Goal: Contribute content: Contribute content

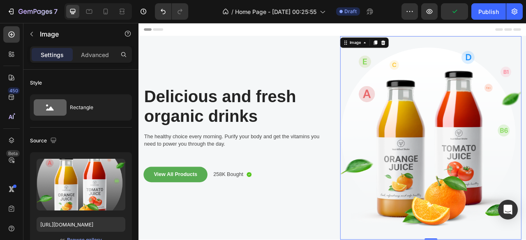
click at [480, 196] on img at bounding box center [510, 169] width 231 height 259
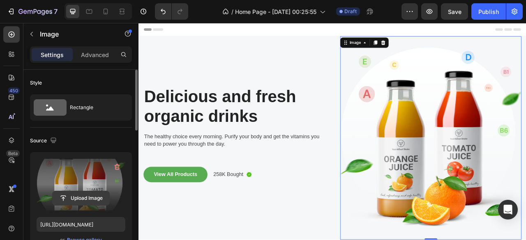
click at [74, 194] on input "file" at bounding box center [81, 198] width 57 height 14
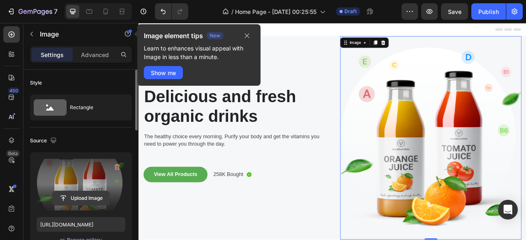
click at [90, 194] on input "file" at bounding box center [81, 198] width 57 height 14
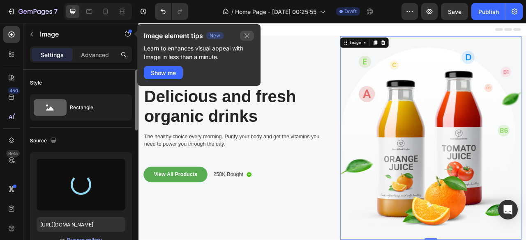
click at [246, 36] on icon "button" at bounding box center [247, 35] width 7 height 7
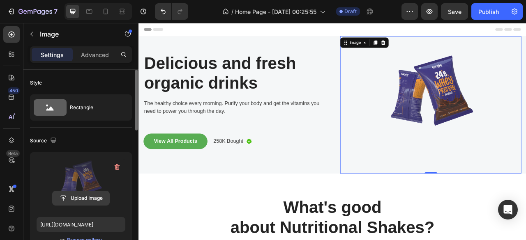
click at [85, 194] on input "file" at bounding box center [81, 198] width 57 height 14
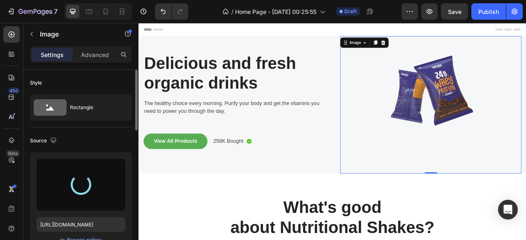
type input "[URL][DOMAIN_NAME]"
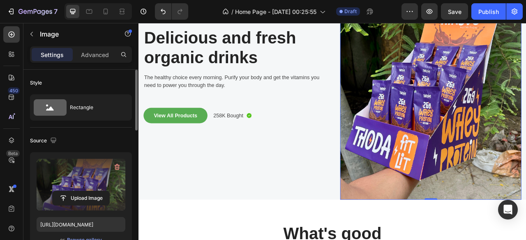
scroll to position [62, 0]
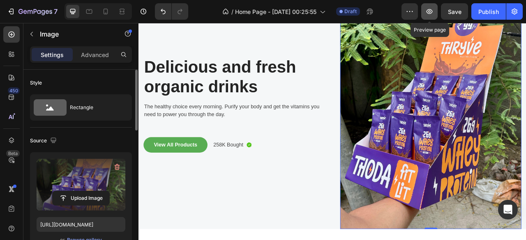
click at [433, 12] on icon "button" at bounding box center [429, 11] width 8 height 8
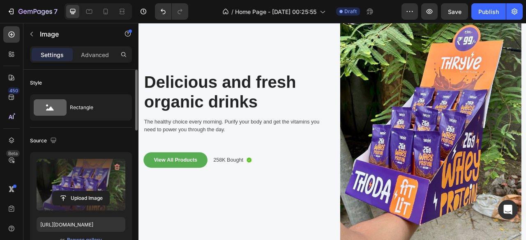
scroll to position [0, 0]
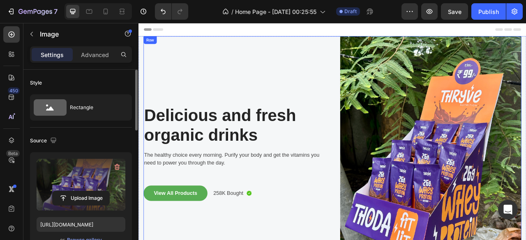
click at [268, 136] on p "Delicious and fresh organic drinks" at bounding box center [259, 153] width 229 height 50
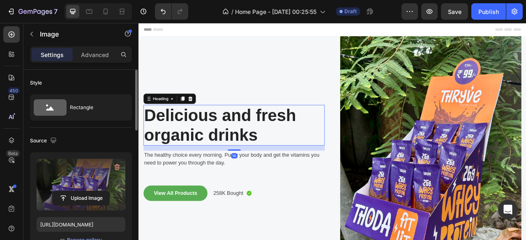
click at [268, 136] on p "Delicious and fresh organic drinks" at bounding box center [259, 153] width 229 height 50
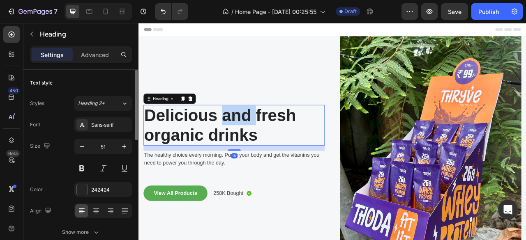
click at [268, 136] on p "Delicious and fresh organic drinks" at bounding box center [259, 153] width 229 height 50
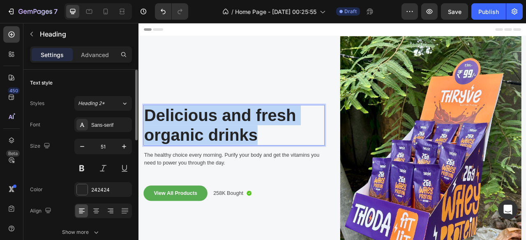
click at [268, 136] on p "Delicious and fresh organic drinks" at bounding box center [259, 153] width 229 height 50
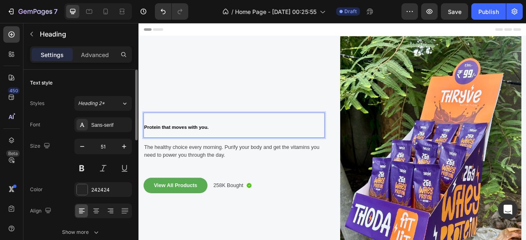
click at [252, 148] on p "Protein that moves with you." at bounding box center [259, 153] width 229 height 30
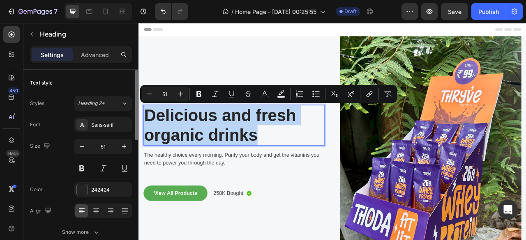
click at [323, 173] on p "Delicious and fresh organic drinks" at bounding box center [259, 153] width 229 height 50
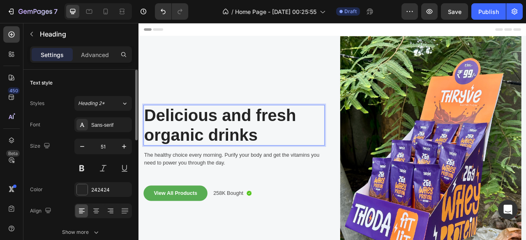
click at [284, 160] on p "Delicious and fresh organic drinks" at bounding box center [259, 153] width 229 height 50
click at [296, 163] on p "Delicious and fresh organic drinks" at bounding box center [259, 153] width 229 height 50
click at [276, 163] on p "Delicious and fresh organic drinks" at bounding box center [259, 153] width 229 height 50
click at [219, 157] on p "Delicious and fresh organic drinks" at bounding box center [259, 153] width 229 height 50
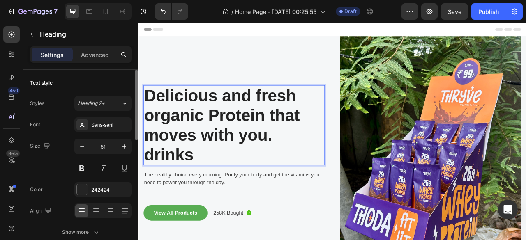
click at [226, 136] on p "Delicious and fresh organic Protein that moves with you. drinks" at bounding box center [259, 153] width 229 height 101
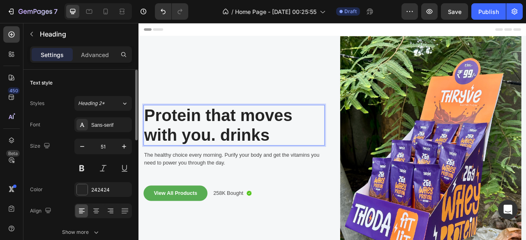
click at [321, 170] on p "Protein that moves with you. drinks" at bounding box center [259, 153] width 229 height 50
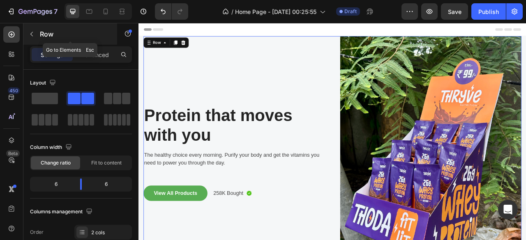
click at [32, 33] on icon "button" at bounding box center [31, 34] width 7 height 7
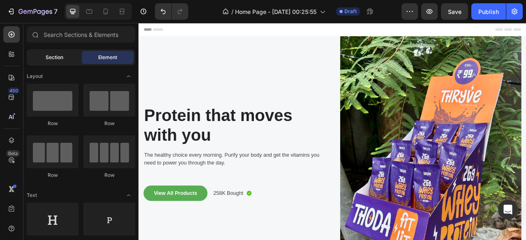
click at [55, 57] on span "Section" at bounding box center [55, 57] width 18 height 7
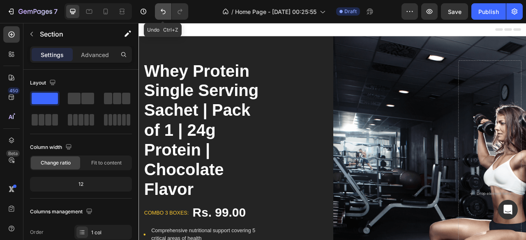
click at [158, 13] on button "Undo/Redo" at bounding box center [163, 11] width 16 height 16
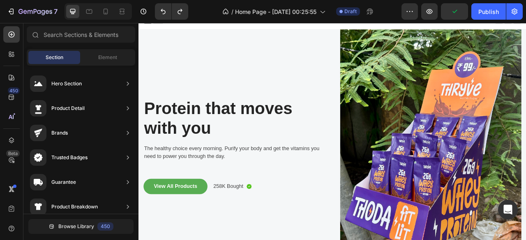
scroll to position [9, 0]
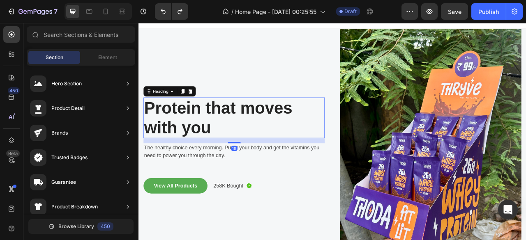
click at [217, 148] on h2 "Protein that moves with you" at bounding box center [260, 144] width 231 height 52
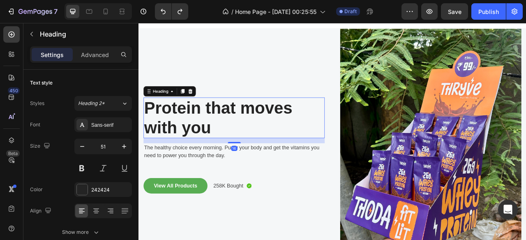
click at [217, 148] on h2 "Protein that moves with you" at bounding box center [260, 144] width 231 height 52
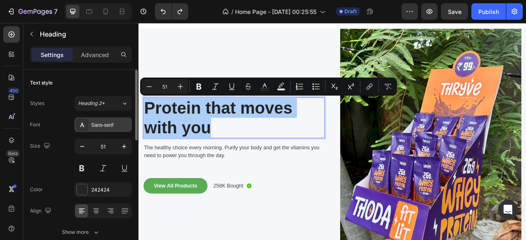
click at [99, 131] on div "Sans-serif" at bounding box center [103, 125] width 58 height 15
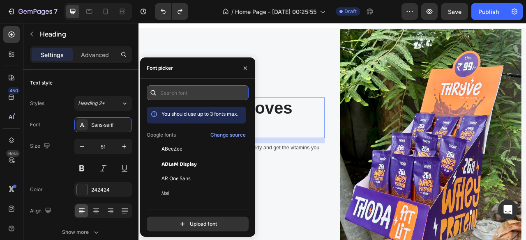
click at [177, 90] on input "text" at bounding box center [198, 92] width 102 height 15
paste input "bricolage grotesque"
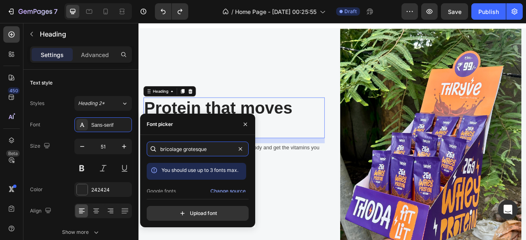
scroll to position [20, 0]
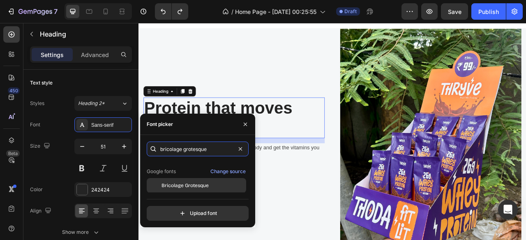
type input "bricolage grotesque"
click at [186, 187] on span "Bricolage Grotesque" at bounding box center [184, 185] width 47 height 7
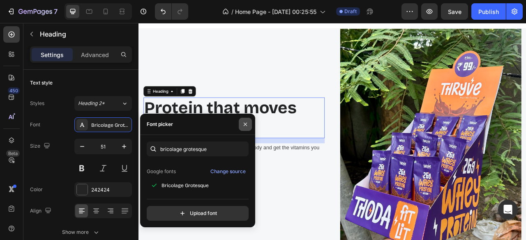
click at [246, 125] on icon "button" at bounding box center [245, 124] width 3 height 3
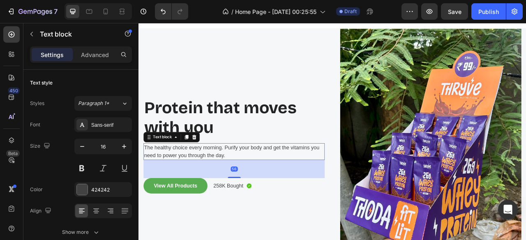
click at [263, 205] on div "56" at bounding box center [260, 209] width 231 height 23
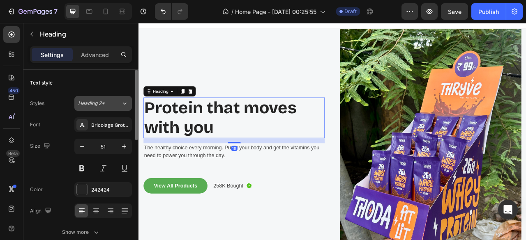
click at [120, 102] on div "Heading 2*" at bounding box center [99, 103] width 43 height 7
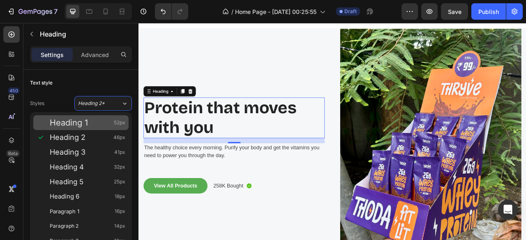
click at [91, 129] on div "Heading 1 52px" at bounding box center [80, 122] width 95 height 15
type input "52"
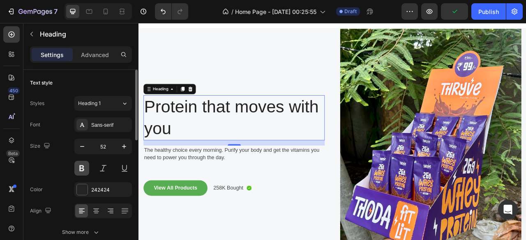
click at [82, 171] on button at bounding box center [81, 168] width 15 height 15
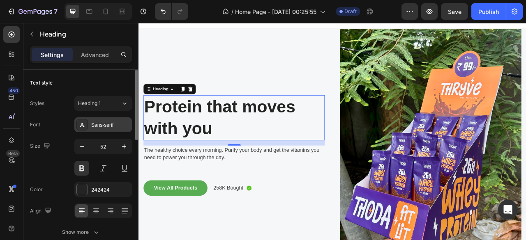
click at [107, 129] on div "Sans-serif" at bounding box center [103, 125] width 58 height 15
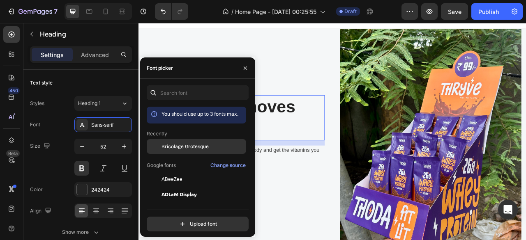
click at [181, 148] on span "Bricolage Grotesque" at bounding box center [184, 146] width 47 height 7
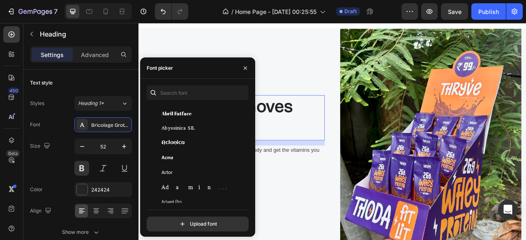
scroll to position [0, 0]
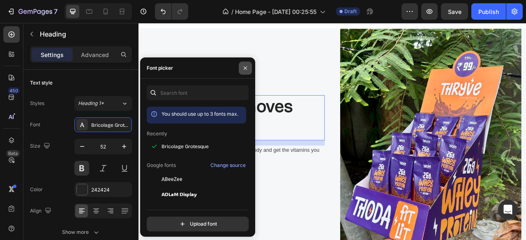
click at [244, 67] on icon "button" at bounding box center [245, 68] width 7 height 7
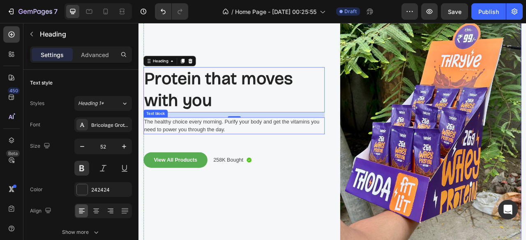
scroll to position [46, 0]
click at [235, 150] on p "The healthy choice every morning. Purify your body and get the vitamins you nee…" at bounding box center [259, 154] width 229 height 20
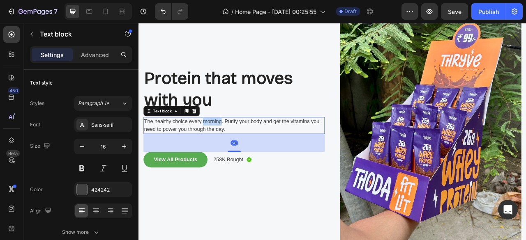
click at [235, 150] on p "The healthy choice every morning. Purify your body and get the vitamins you nee…" at bounding box center [259, 154] width 229 height 20
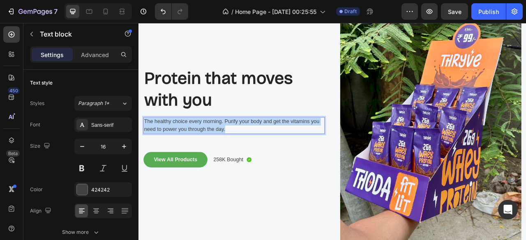
click at [235, 150] on p "The healthy choice every morning. Purify your body and get the vitamins you nee…" at bounding box center [259, 154] width 229 height 20
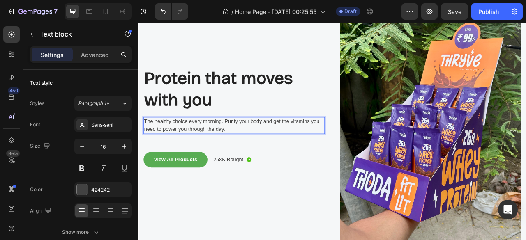
scroll to position [50, 0]
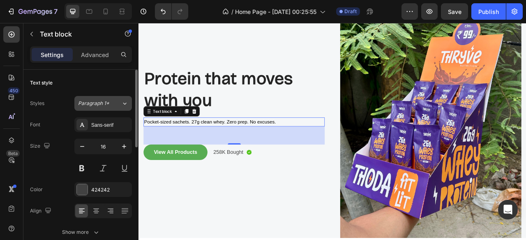
click at [120, 101] on div "Paragraph 1*" at bounding box center [99, 103] width 43 height 7
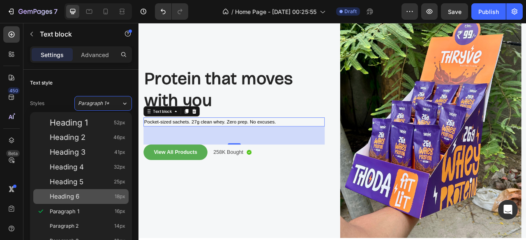
click at [100, 198] on div "Heading 6 18px" at bounding box center [88, 197] width 76 height 8
type input "18"
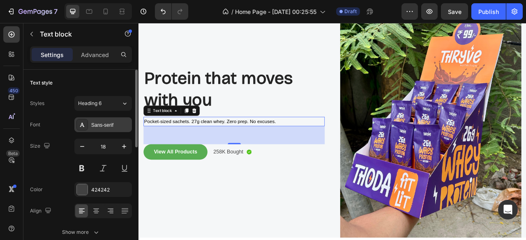
click at [111, 125] on div "Sans-serif" at bounding box center [110, 125] width 39 height 7
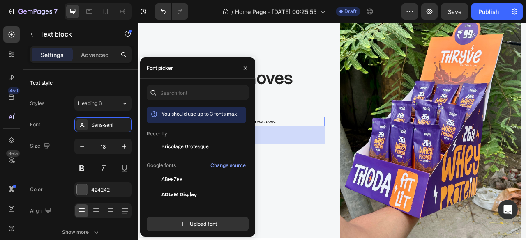
click at [293, 164] on div "56" at bounding box center [260, 166] width 231 height 23
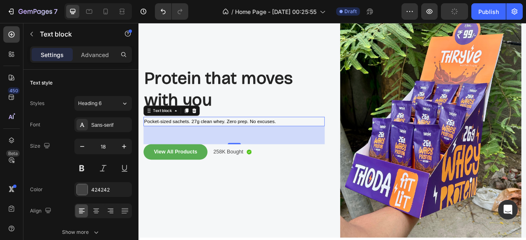
click at [293, 164] on div "56" at bounding box center [260, 166] width 231 height 23
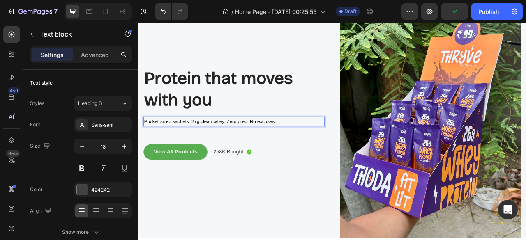
click at [269, 145] on span "Pocket-sized sachets. 27g clean whey. Zero prep. No excuses." at bounding box center [229, 148] width 168 height 7
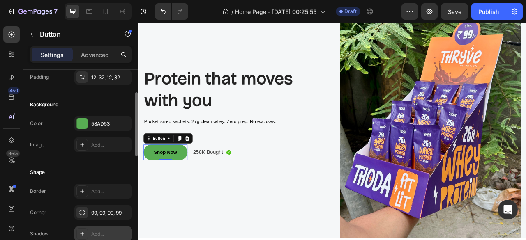
scroll to position [0, 0]
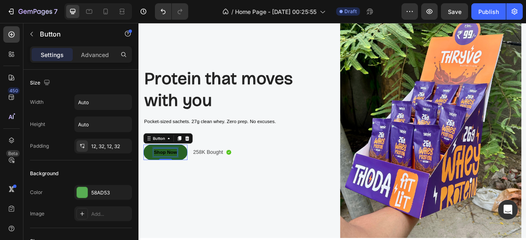
click at [167, 185] on span "Shop Now" at bounding box center [173, 188] width 30 height 7
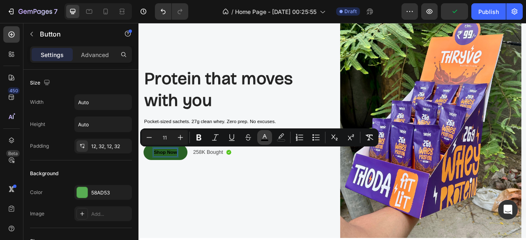
click at [261, 137] on icon "Editor contextual toolbar" at bounding box center [265, 138] width 8 height 8
type input "000000"
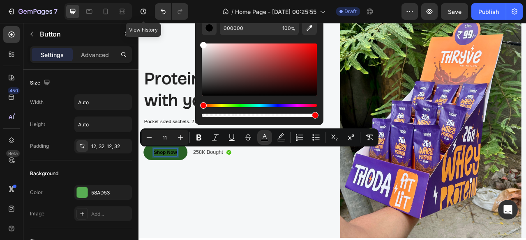
drag, startPoint x: 234, startPoint y: 84, endPoint x: 150, endPoint y: 3, distance: 117.1
click at [150, 0] on body "7 View history / Home Page - [DATE] 00:25:55 Draft Preview Save Publish 450 Bet…" at bounding box center [263, 0] width 526 height 0
type input "FFFFFF"
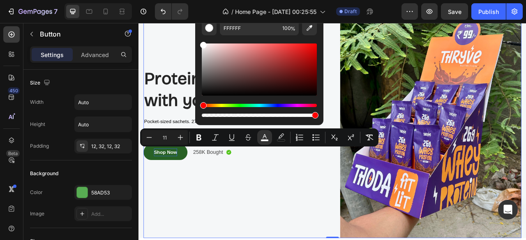
click at [272, 196] on div "Protein that moves with you Heading Pocket-sized sachets. 27g clean whey. Zero …" at bounding box center [260, 143] width 231 height 307
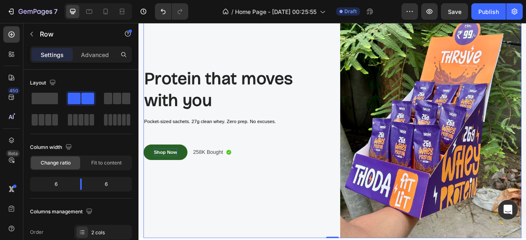
click at [272, 196] on div "Protein that moves with you Heading Pocket-sized sachets. 27g clean whey. Zero …" at bounding box center [260, 143] width 231 height 307
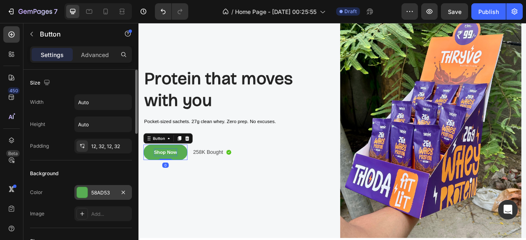
click at [84, 190] on div at bounding box center [82, 192] width 11 height 11
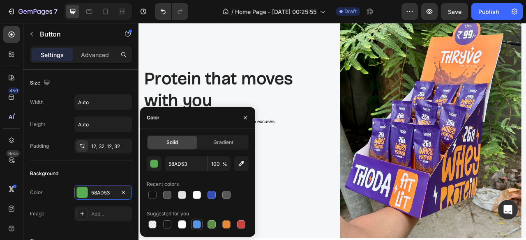
click at [197, 220] on div at bounding box center [197, 225] width 10 height 10
type input "5594E7"
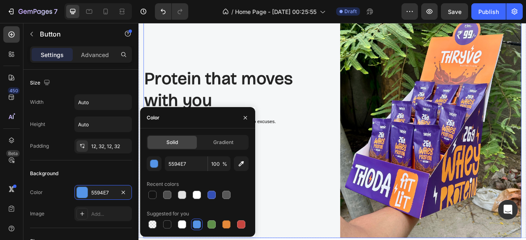
click at [359, 209] on div "Protein that moves with you Heading Pocket-sized sachets. 27g clean whey. Zero …" at bounding box center [260, 143] width 231 height 307
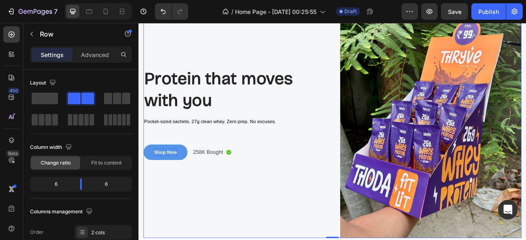
click at [359, 209] on div "Protein that moves with you Heading Pocket-sized sachets. 27g clean whey. Zero …" at bounding box center [260, 143] width 231 height 307
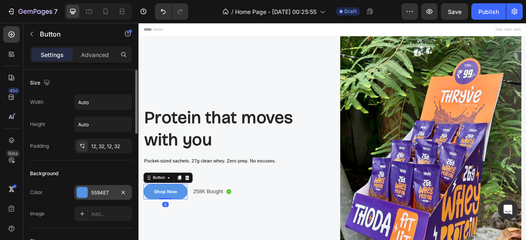
click at [113, 185] on div "5594E7" at bounding box center [103, 192] width 58 height 15
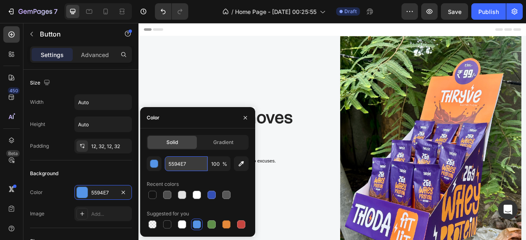
click at [187, 166] on input "5594E7" at bounding box center [186, 164] width 43 height 15
paste input "#31285f"
type input "31285F"
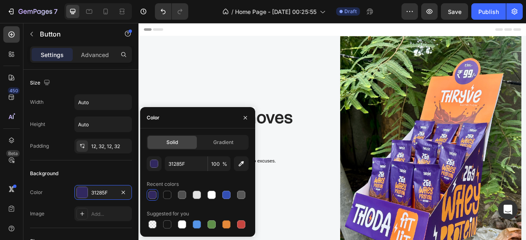
click at [233, 181] on div "Recent colors" at bounding box center [198, 184] width 102 height 13
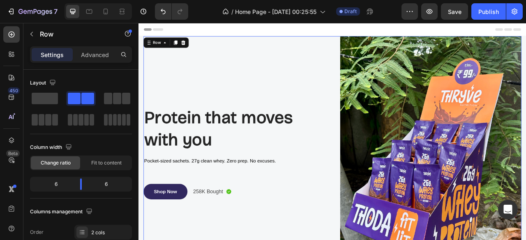
click at [321, 222] on div "Protein that moves with you Heading Pocket-sized sachets. 27g clean whey. Zero …" at bounding box center [260, 193] width 231 height 307
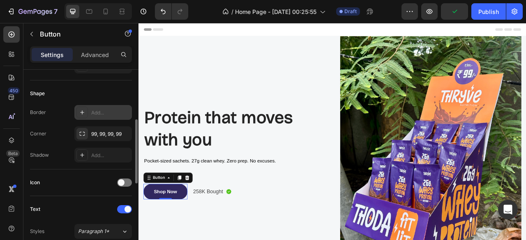
scroll to position [150, 0]
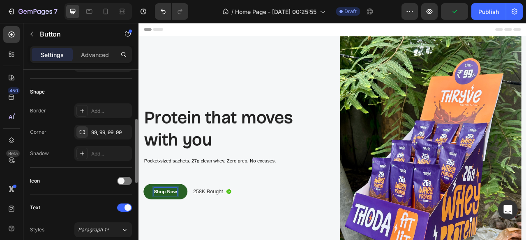
click at [172, 235] on span "Shop Now" at bounding box center [173, 238] width 30 height 7
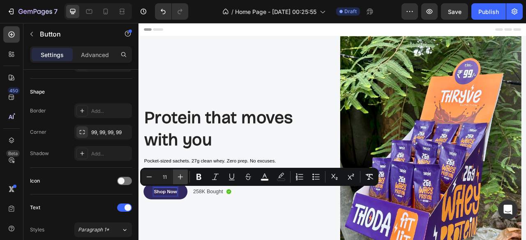
click at [183, 178] on icon "Editor contextual toolbar" at bounding box center [180, 177] width 8 height 8
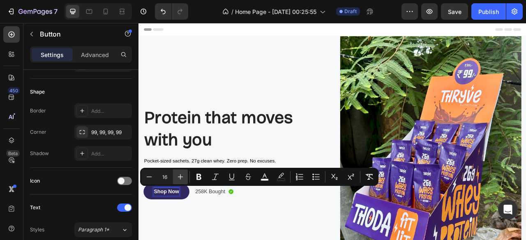
click at [183, 178] on icon "Editor contextual toolbar" at bounding box center [180, 177] width 8 height 8
type input "18"
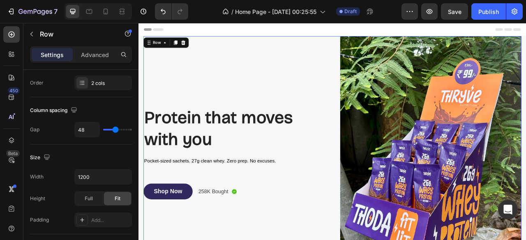
scroll to position [0, 0]
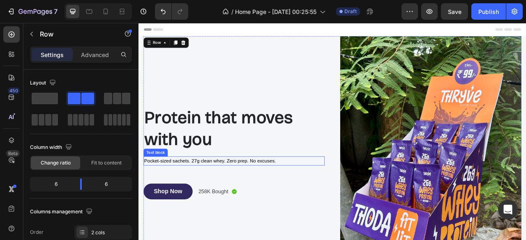
click at [222, 199] on span "Pocket-sized sachets. 27g clean whey. Zero prep. No excuses." at bounding box center [229, 199] width 168 height 7
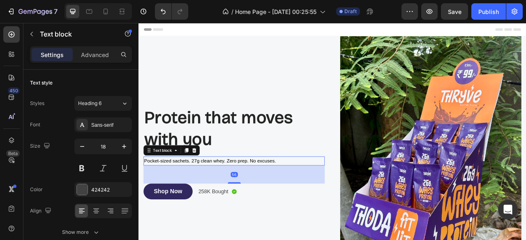
click at [222, 199] on span "Pocket-sized sachets. 27g clean whey. Zero prep. No excuses." at bounding box center [229, 199] width 168 height 7
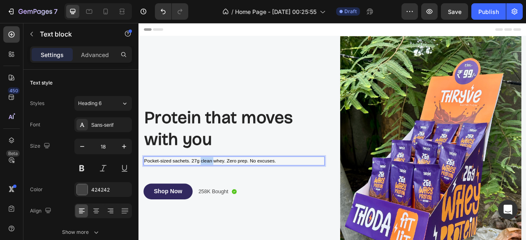
click at [222, 199] on span "Pocket-sized sachets. 27g clean whey. Zero prep. No excuses." at bounding box center [229, 199] width 168 height 7
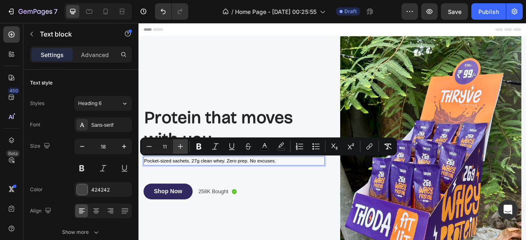
click at [182, 148] on icon "Editor contextual toolbar" at bounding box center [180, 147] width 8 height 8
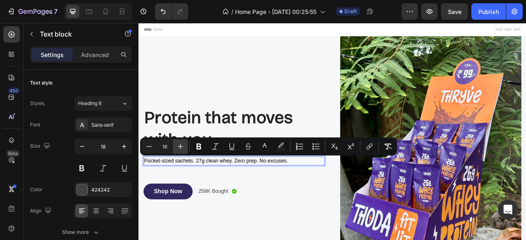
click at [182, 148] on icon "Editor contextual toolbar" at bounding box center [180, 147] width 8 height 8
click at [150, 148] on icon "Editor contextual toolbar" at bounding box center [149, 147] width 8 height 8
type input "18"
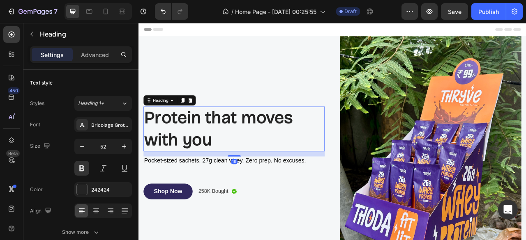
click at [205, 145] on h2 "Protein that moves with you" at bounding box center [260, 157] width 231 height 57
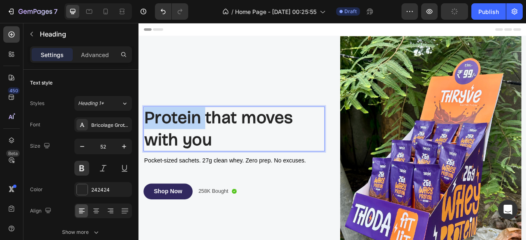
click at [205, 145] on p "Protein that moves with you" at bounding box center [259, 157] width 229 height 55
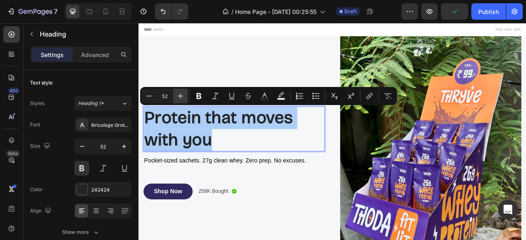
click at [183, 95] on icon "Editor contextual toolbar" at bounding box center [180, 96] width 8 height 8
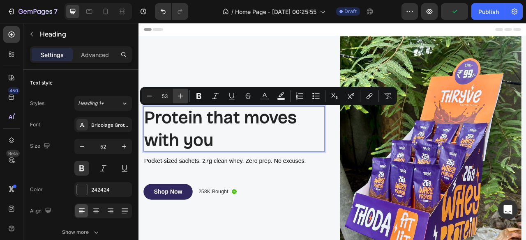
click at [183, 95] on icon "Editor contextual toolbar" at bounding box center [180, 96] width 8 height 8
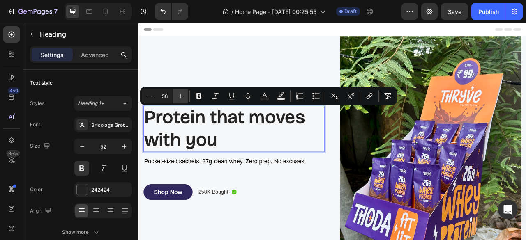
click at [183, 95] on icon "Editor contextual toolbar" at bounding box center [180, 96] width 8 height 8
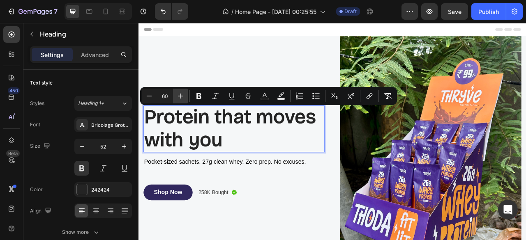
click at [183, 95] on icon "Editor contextual toolbar" at bounding box center [180, 96] width 8 height 8
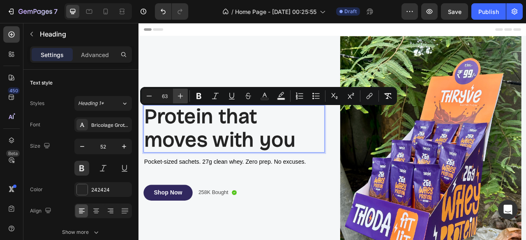
click at [183, 95] on icon "Editor contextual toolbar" at bounding box center [180, 96] width 8 height 8
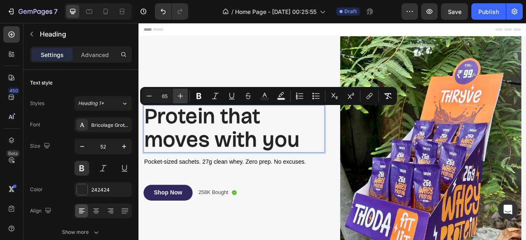
click at [183, 95] on icon "Editor contextual toolbar" at bounding box center [180, 96] width 8 height 8
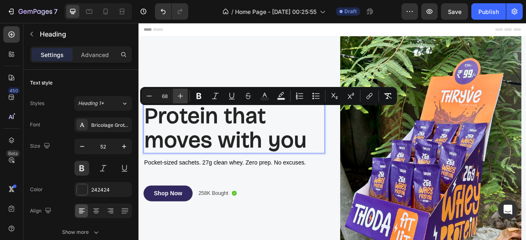
click at [183, 95] on icon "Editor contextual toolbar" at bounding box center [180, 96] width 8 height 8
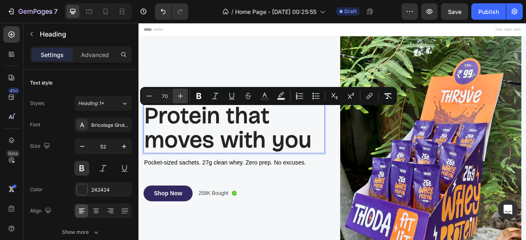
click at [183, 95] on icon "Editor contextual toolbar" at bounding box center [180, 96] width 8 height 8
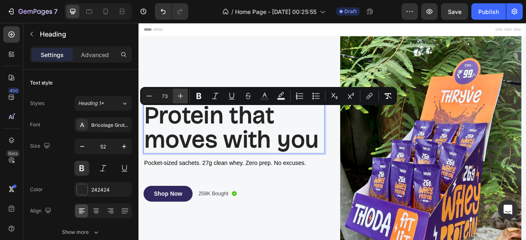
click at [183, 95] on icon "Editor contextual toolbar" at bounding box center [180, 96] width 8 height 8
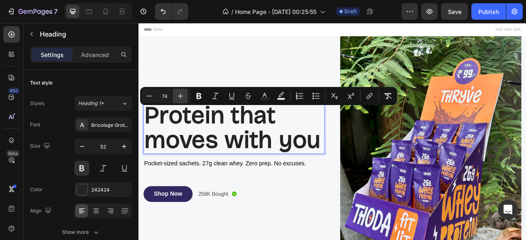
click at [183, 95] on icon "Editor contextual toolbar" at bounding box center [180, 96] width 8 height 8
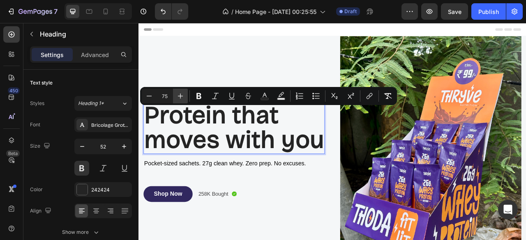
click at [183, 95] on icon "Editor contextual toolbar" at bounding box center [180, 96] width 8 height 8
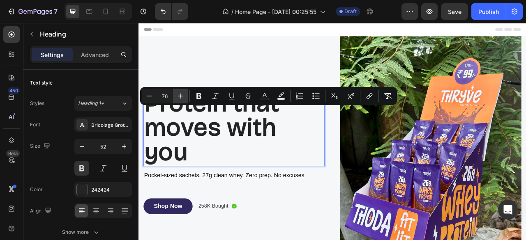
click at [183, 95] on icon "Editor contextual toolbar" at bounding box center [180, 96] width 8 height 8
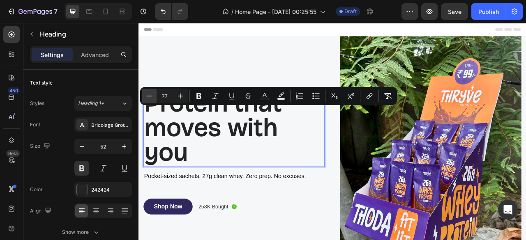
click at [147, 95] on icon "Editor contextual toolbar" at bounding box center [149, 96] width 8 height 8
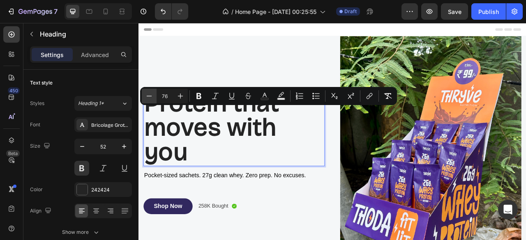
click at [147, 95] on icon "Editor contextual toolbar" at bounding box center [149, 96] width 8 height 8
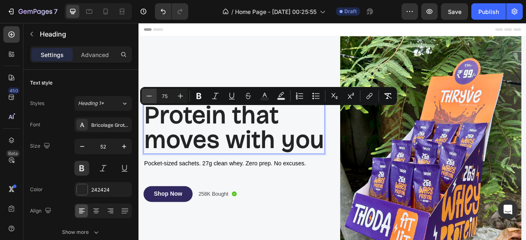
click at [147, 95] on icon "Editor contextual toolbar" at bounding box center [149, 96] width 8 height 8
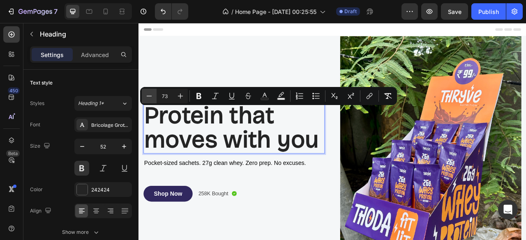
click at [147, 95] on icon "Editor contextual toolbar" at bounding box center [149, 96] width 8 height 8
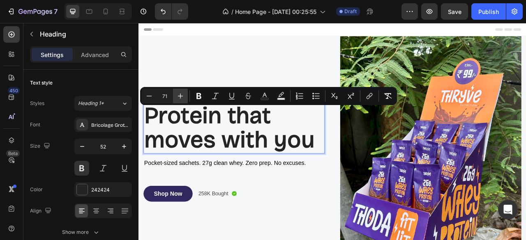
click at [179, 94] on icon "Editor contextual toolbar" at bounding box center [180, 96] width 8 height 8
type input "72"
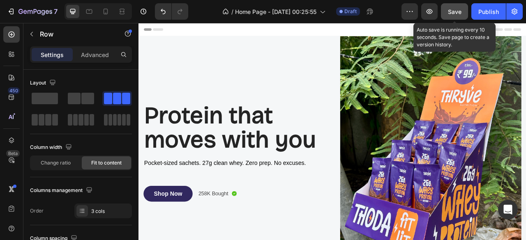
click at [458, 12] on span "Save" at bounding box center [455, 11] width 14 height 7
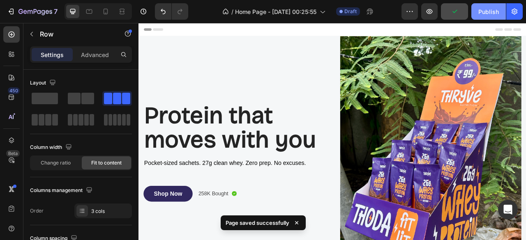
click at [484, 13] on div "Publish" at bounding box center [488, 11] width 21 height 9
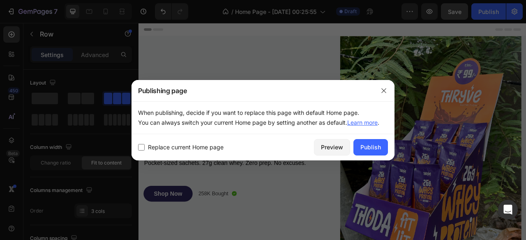
click at [145, 147] on label "Replace current Home page" at bounding box center [184, 148] width 79 height 10
checkbox input "true"
click at [367, 144] on div "Publish" at bounding box center [370, 147] width 21 height 9
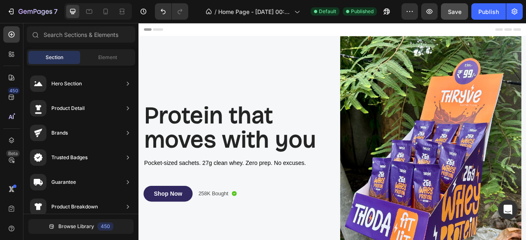
click at [159, 31] on span "Header" at bounding box center [163, 31] width 18 height 8
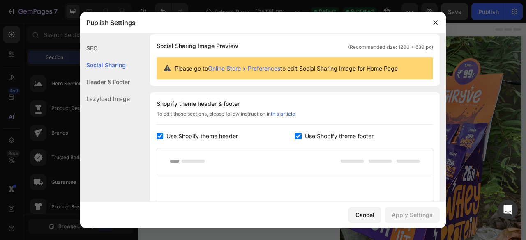
scroll to position [57, 0]
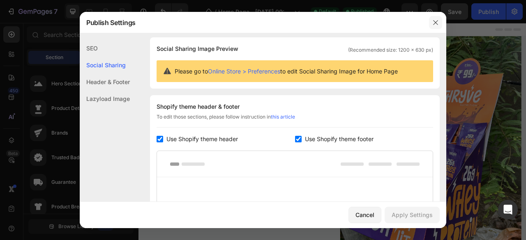
click at [436, 25] on icon "button" at bounding box center [435, 22] width 7 height 7
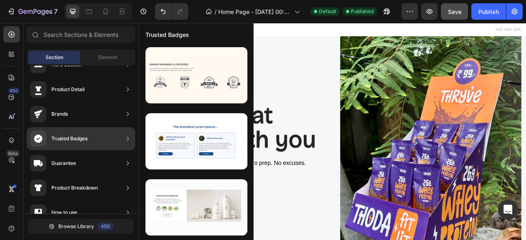
scroll to position [0, 0]
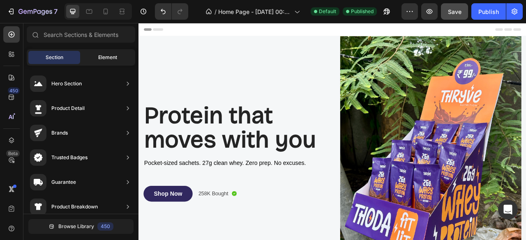
click at [104, 60] on span "Element" at bounding box center [107, 57] width 19 height 7
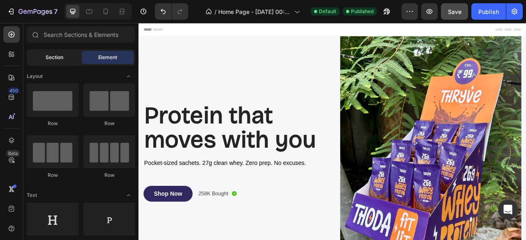
click at [68, 55] on div "Section" at bounding box center [54, 57] width 52 height 13
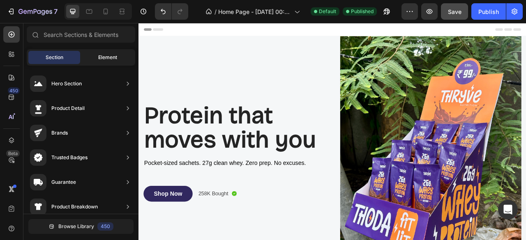
click at [108, 56] on span "Element" at bounding box center [107, 57] width 19 height 7
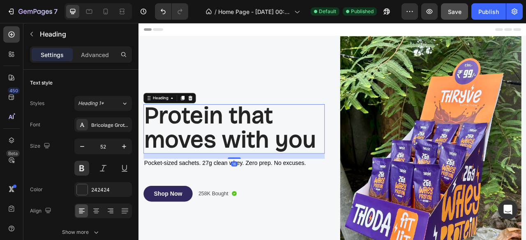
click at [229, 158] on span "Protein that moves with you" at bounding box center [254, 156] width 219 height 66
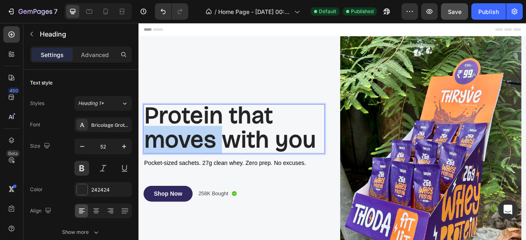
click at [229, 158] on span "Protein that moves with you" at bounding box center [254, 156] width 219 height 66
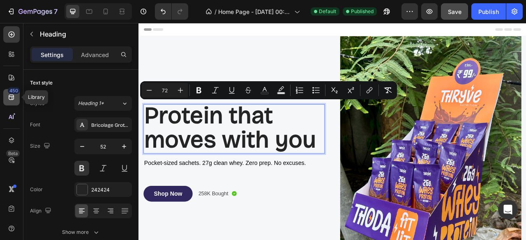
click at [11, 92] on div "450" at bounding box center [14, 91] width 12 height 7
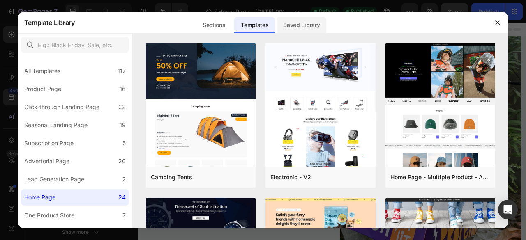
click at [306, 19] on div "Saved Library" at bounding box center [302, 25] width 50 height 16
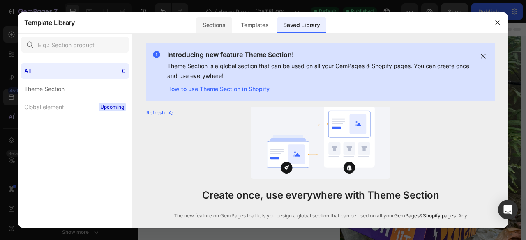
click at [234, 16] on div "Sections" at bounding box center [254, 22] width 41 height 21
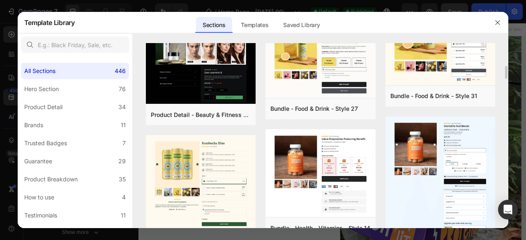
scroll to position [110, 0]
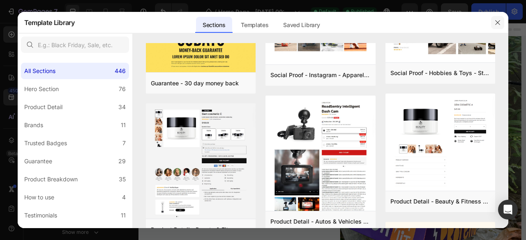
click at [500, 23] on icon "button" at bounding box center [497, 22] width 7 height 7
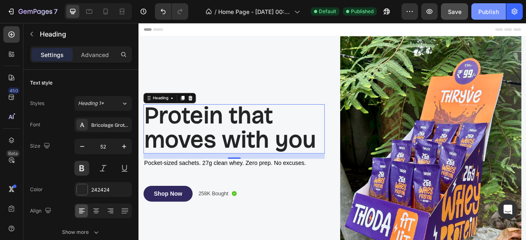
click at [496, 11] on div "Publish" at bounding box center [488, 11] width 21 height 9
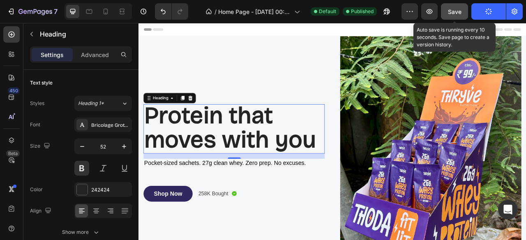
click at [445, 12] on button "Save" at bounding box center [454, 11] width 27 height 16
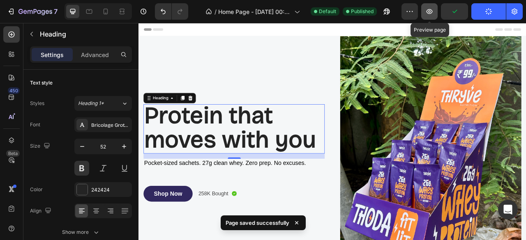
click at [436, 12] on button "button" at bounding box center [429, 11] width 16 height 16
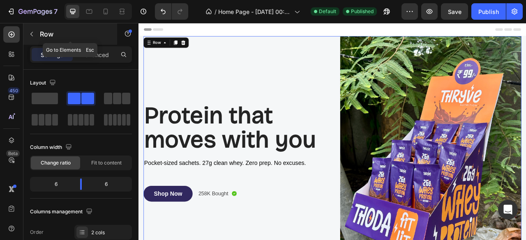
click at [29, 37] on icon "button" at bounding box center [31, 34] width 7 height 7
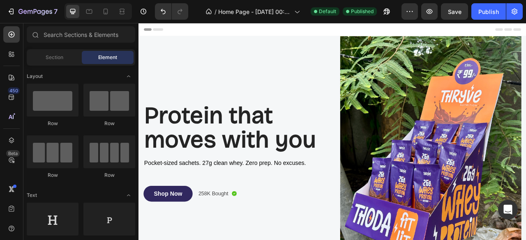
click at [431, 26] on div "Header" at bounding box center [385, 31] width 480 height 16
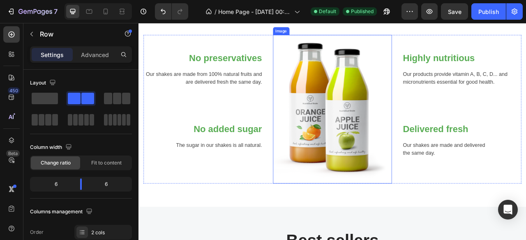
scroll to position [431, 0]
